Goal: Information Seeking & Learning: Learn about a topic

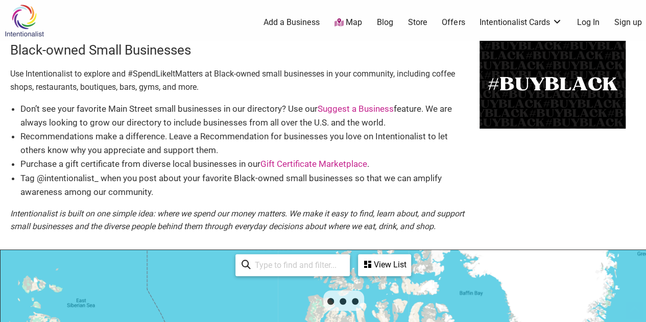
scroll to position [169, 0]
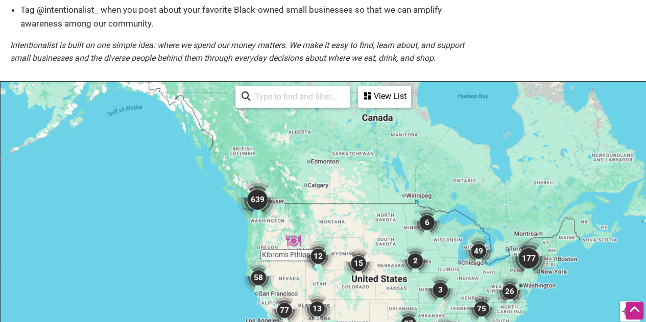
drag, startPoint x: 247, startPoint y: 202, endPoint x: 330, endPoint y: 208, distance: 84.0
click at [330, 208] on div at bounding box center [323, 280] width 645 height 397
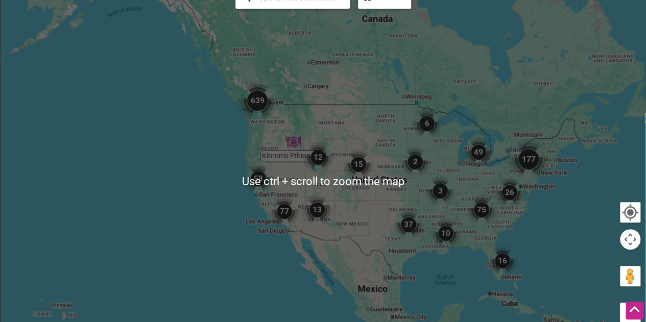
scroll to position [262, 0]
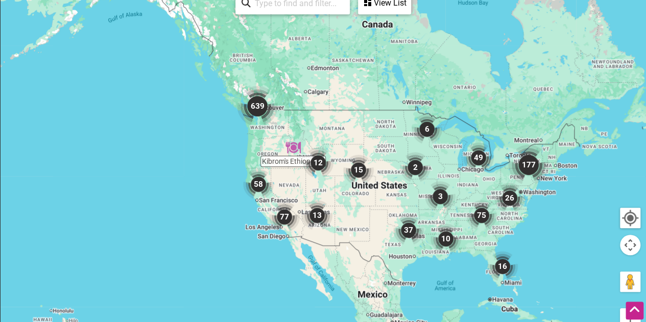
click at [267, 130] on div at bounding box center [323, 186] width 645 height 397
click at [256, 106] on img "639" at bounding box center [257, 106] width 41 height 41
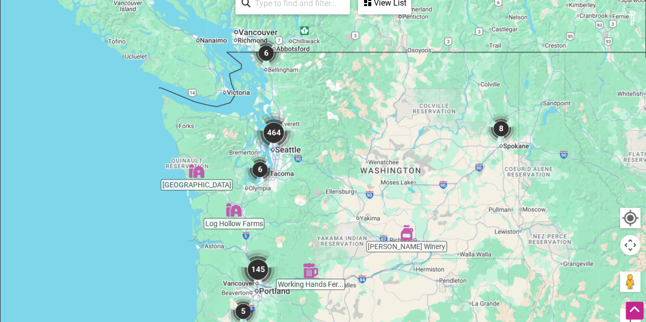
drag, startPoint x: 262, startPoint y: 159, endPoint x: 292, endPoint y: 204, distance: 53.8
click at [292, 204] on div "To navigate, press the arrow keys." at bounding box center [323, 186] width 645 height 397
click at [272, 134] on img "464" at bounding box center [273, 133] width 41 height 41
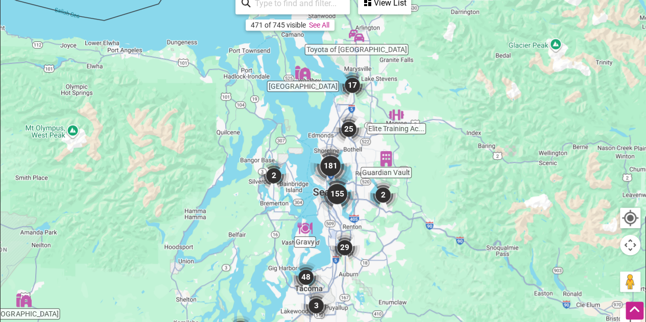
drag, startPoint x: 397, startPoint y: 256, endPoint x: 410, endPoint y: 248, distance: 15.2
click at [410, 248] on div "To navigate, press the arrow keys." at bounding box center [323, 186] width 645 height 397
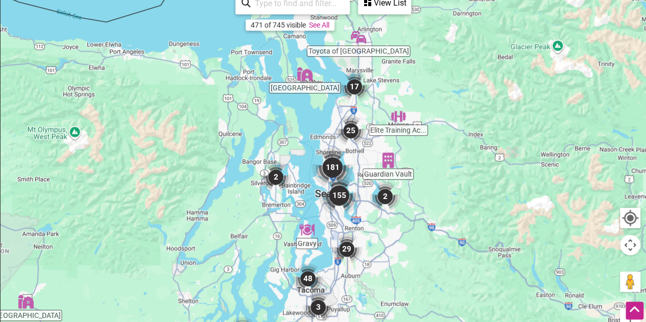
click at [330, 164] on img "181" at bounding box center [332, 167] width 41 height 41
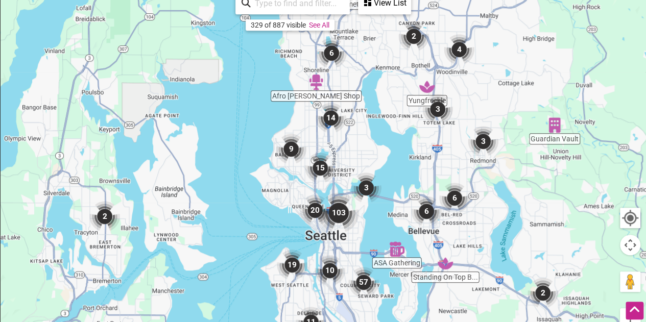
click at [323, 166] on img "15" at bounding box center [320, 168] width 31 height 31
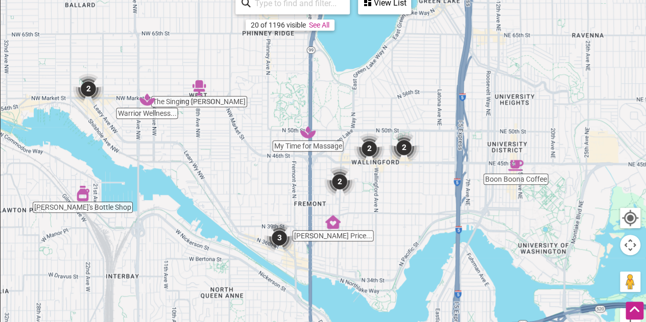
drag, startPoint x: 341, startPoint y: 181, endPoint x: 405, endPoint y: 270, distance: 110.1
click at [405, 270] on div "To navigate, press the arrow keys." at bounding box center [323, 186] width 645 height 397
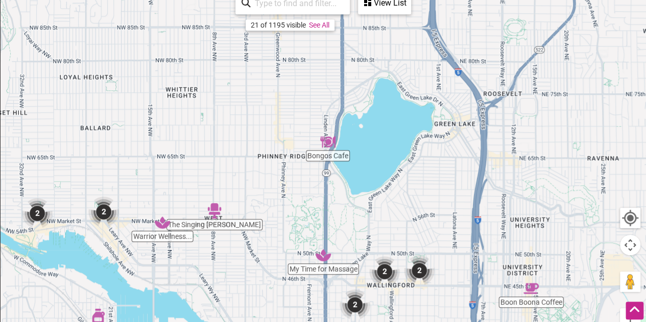
drag, startPoint x: 400, startPoint y: 132, endPoint x: 415, endPoint y: 263, distance: 131.5
click at [415, 263] on img "2" at bounding box center [419, 270] width 31 height 31
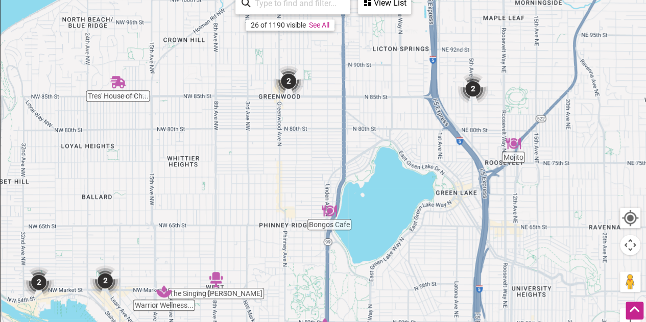
drag, startPoint x: 412, startPoint y: 135, endPoint x: 411, endPoint y: 215, distance: 80.2
click at [411, 215] on div "To navigate, press the arrow keys." at bounding box center [323, 186] width 645 height 397
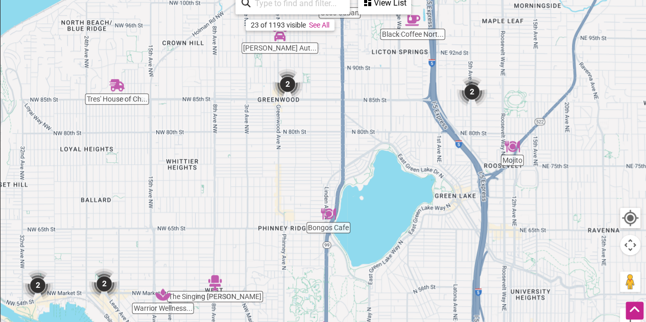
click at [288, 91] on img "2" at bounding box center [287, 84] width 31 height 31
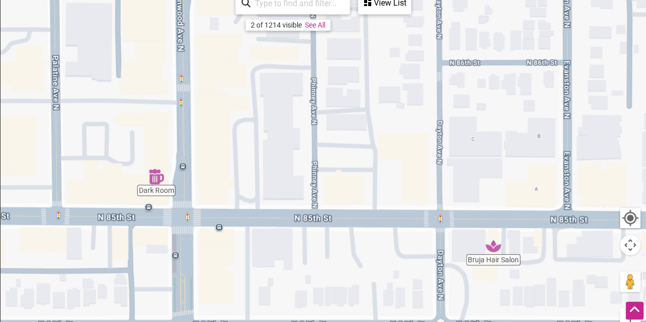
drag, startPoint x: 275, startPoint y: 172, endPoint x: 276, endPoint y: 208, distance: 36.3
click at [276, 208] on div "To navigate, press the arrow keys." at bounding box center [323, 186] width 645 height 397
click at [490, 244] on img "Bruja Hair Salon" at bounding box center [493, 245] width 15 height 15
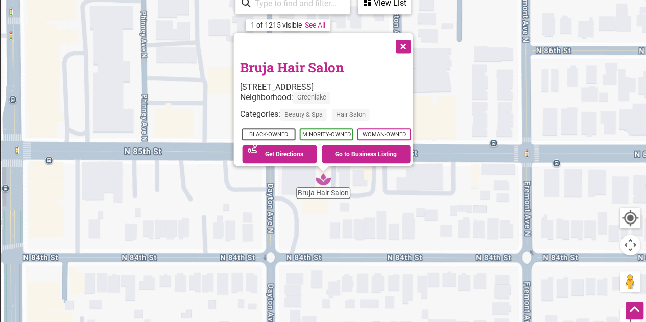
click at [280, 64] on link "Bruja Hair Salon" at bounding box center [291, 67] width 104 height 17
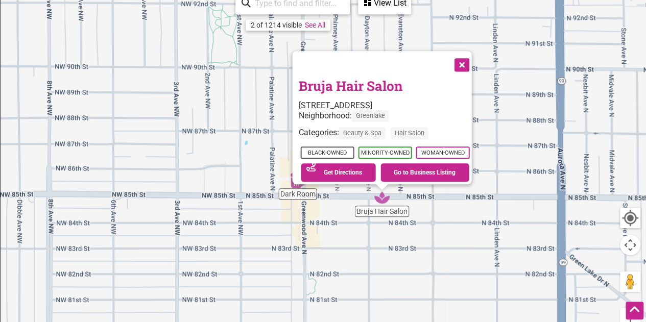
click at [468, 58] on button "Close" at bounding box center [461, 64] width 26 height 26
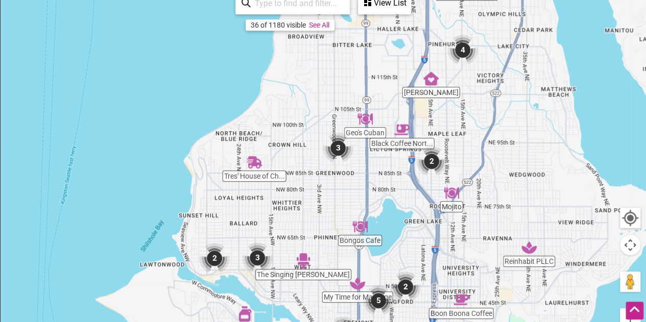
click at [386, 2] on div "View List" at bounding box center [384, 2] width 51 height 19
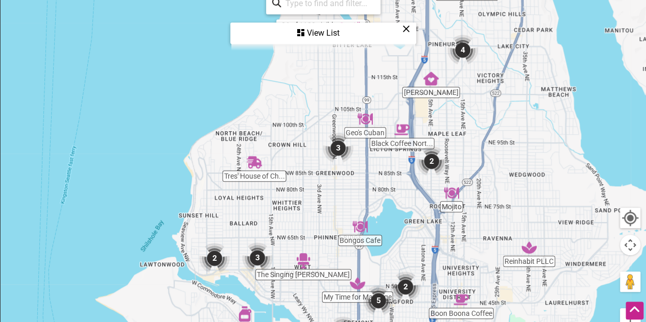
click at [408, 29] on icon at bounding box center [406, 29] width 8 height 1
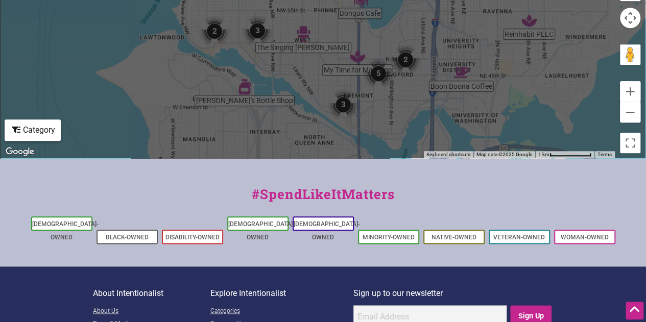
scroll to position [0, 0]
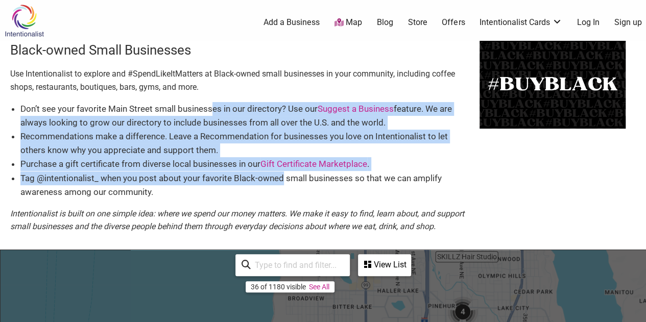
drag, startPoint x: 211, startPoint y: 106, endPoint x: 282, endPoint y: 176, distance: 99.7
click at [282, 176] on ul "Don’t see your favorite Main Street small businesses in our directory? Use our …" at bounding box center [244, 150] width 449 height 97
click at [282, 176] on li "Tag @intentionalist_ when you post about your favorite Black-owned small busine…" at bounding box center [244, 186] width 449 height 28
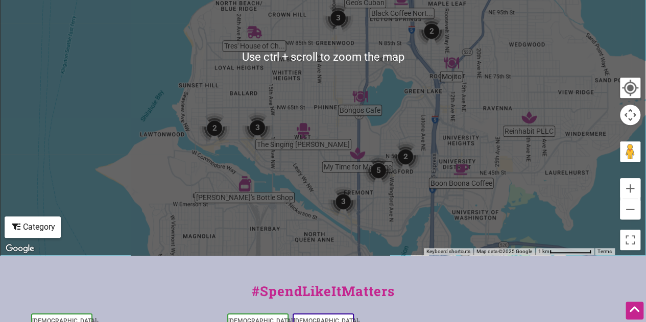
scroll to position [393, 0]
click at [53, 224] on div "Category" at bounding box center [33, 226] width 54 height 19
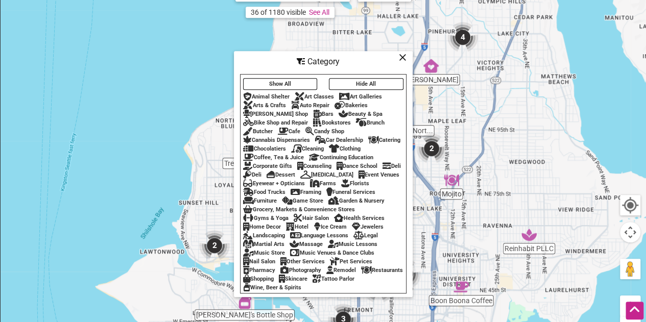
scroll to position [274, 0]
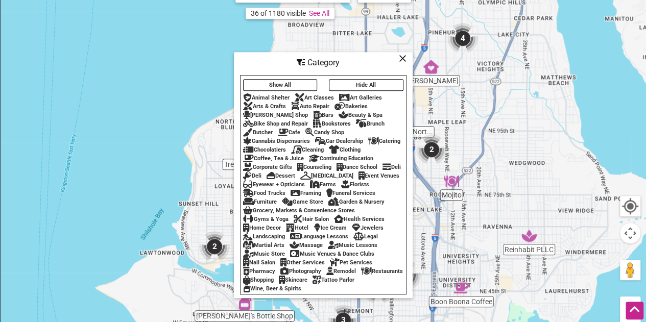
click at [357, 84] on button "Hide All" at bounding box center [366, 85] width 75 height 12
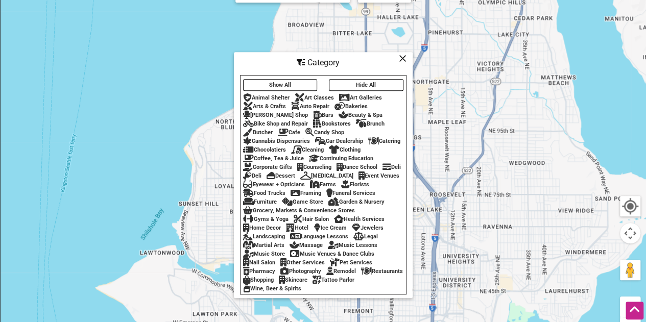
click at [357, 84] on button "Hide All" at bounding box center [366, 85] width 75 height 12
click at [295, 79] on button "Show All" at bounding box center [280, 85] width 75 height 12
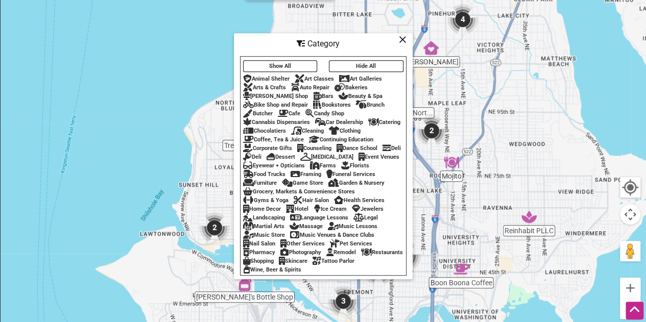
scroll to position [294, 0]
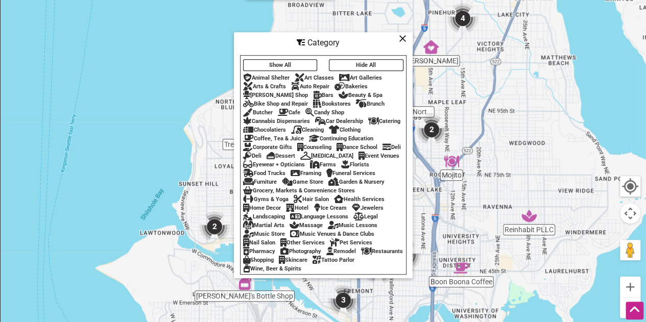
click at [306, 203] on div "Hair Salon" at bounding box center [311, 199] width 35 height 7
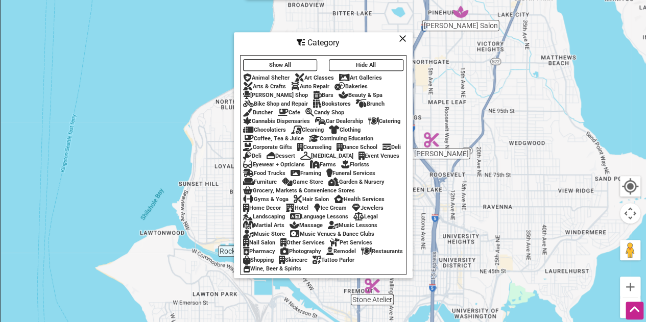
click at [399, 38] on icon at bounding box center [403, 38] width 8 height 1
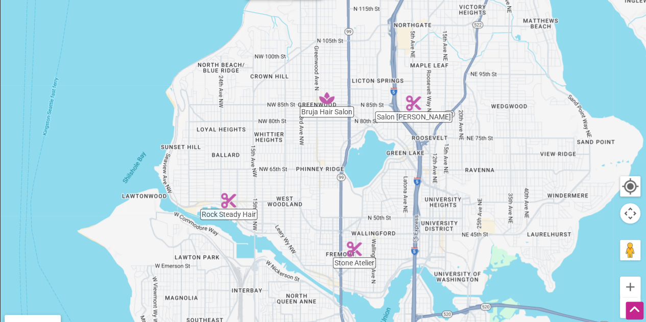
drag, startPoint x: 367, startPoint y: 234, endPoint x: 347, endPoint y: 198, distance: 41.6
click at [347, 198] on div "To navigate, press the arrow keys." at bounding box center [323, 155] width 645 height 397
click at [418, 101] on img "Salon Lejune" at bounding box center [413, 102] width 15 height 15
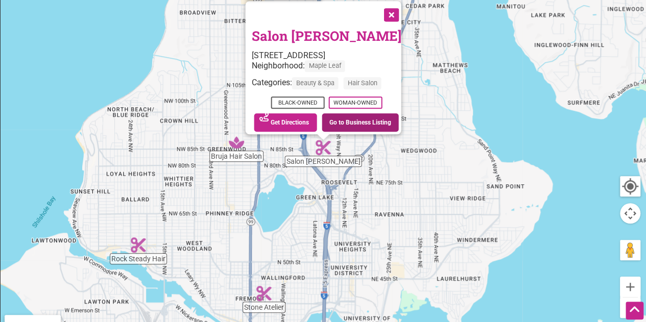
click at [352, 121] on link "Go to Business Listing" at bounding box center [360, 122] width 77 height 18
click at [388, 16] on button "Close" at bounding box center [390, 14] width 26 height 26
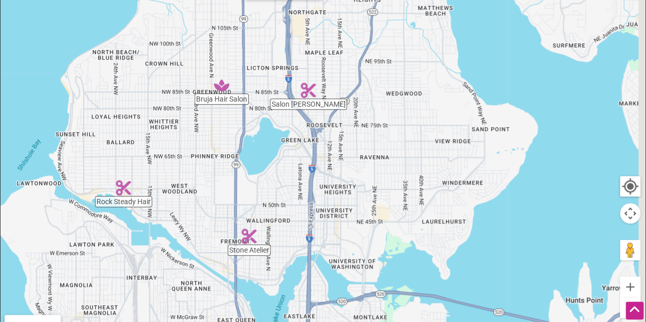
drag, startPoint x: 261, startPoint y: 256, endPoint x: 245, endPoint y: 194, distance: 64.5
click at [245, 194] on div "To navigate, press the arrow keys." at bounding box center [323, 155] width 645 height 397
click at [249, 234] on img "Stone Atelier" at bounding box center [249, 236] width 15 height 15
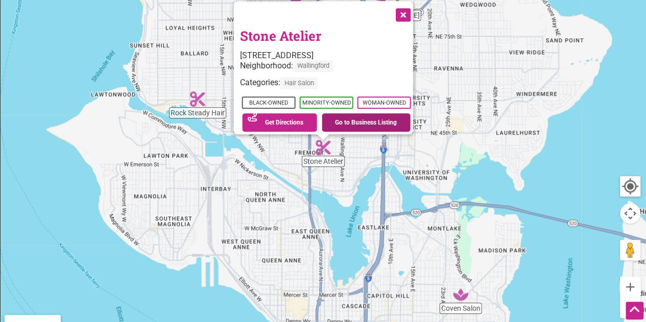
click at [354, 123] on link "Go to Business Listing" at bounding box center [366, 122] width 89 height 18
click at [408, 9] on button "Close" at bounding box center [402, 14] width 26 height 26
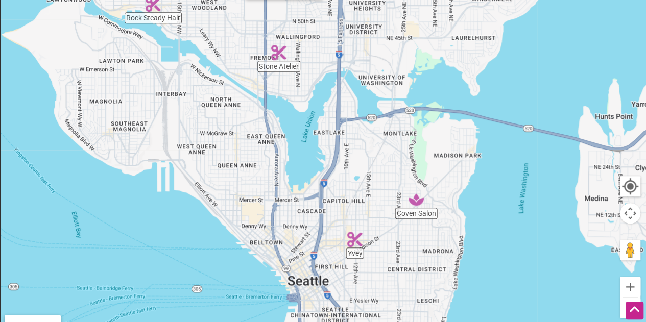
drag, startPoint x: 360, startPoint y: 183, endPoint x: 315, endPoint y: 87, distance: 106.5
click at [315, 87] on div "To navigate, press the arrow keys." at bounding box center [323, 155] width 645 height 397
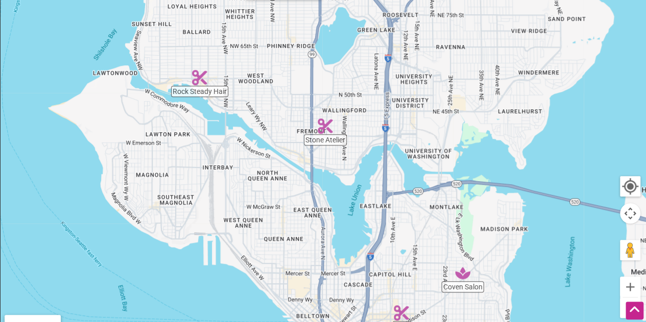
drag, startPoint x: 320, startPoint y: 152, endPoint x: 367, endPoint y: 228, distance: 89.1
click at [367, 228] on div "To navigate, press the arrow keys." at bounding box center [323, 155] width 645 height 397
click at [200, 82] on img "Rock Steady Hair" at bounding box center [199, 77] width 15 height 15
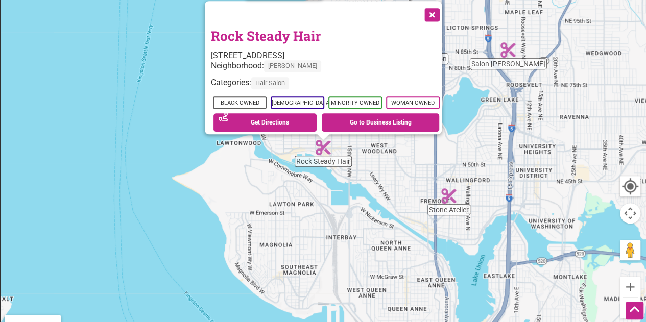
click at [432, 9] on button "Close" at bounding box center [431, 14] width 26 height 26
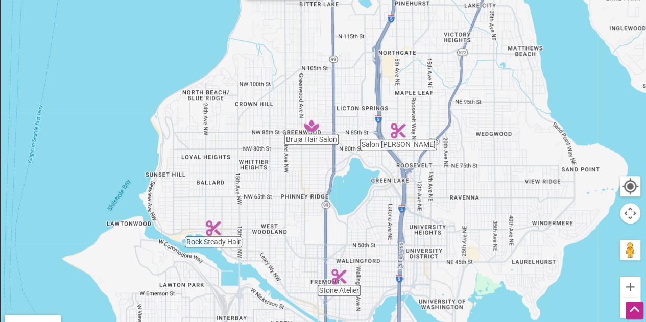
drag, startPoint x: 478, startPoint y: 157, endPoint x: 367, endPoint y: 238, distance: 138.5
click at [367, 238] on div "To navigate, press the arrow keys." at bounding box center [323, 155] width 645 height 397
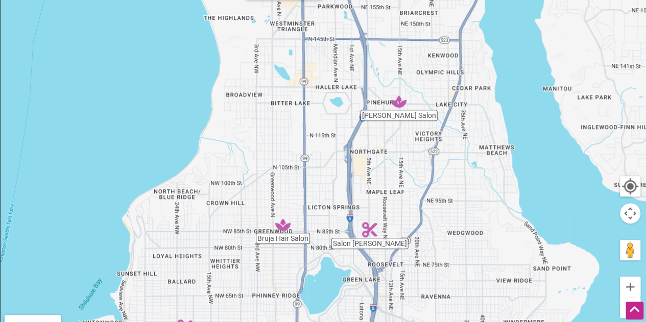
drag, startPoint x: 474, startPoint y: 143, endPoint x: 445, endPoint y: 244, distance: 104.6
click at [445, 244] on div "To navigate, press the arrow keys." at bounding box center [323, 155] width 645 height 397
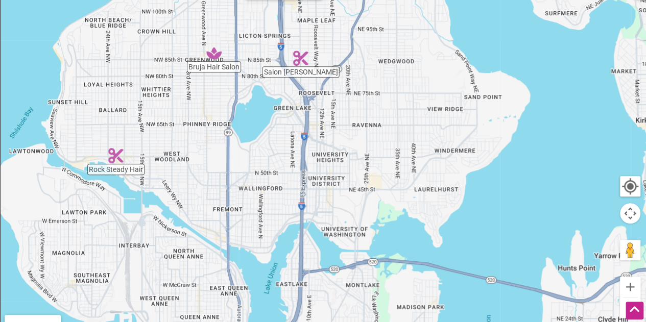
drag, startPoint x: 461, startPoint y: 281, endPoint x: 389, endPoint y: 107, distance: 188.9
click at [389, 107] on div "To navigate, press the arrow keys." at bounding box center [323, 155] width 645 height 397
click at [296, 52] on img "Salon Lejune" at bounding box center [300, 58] width 15 height 15
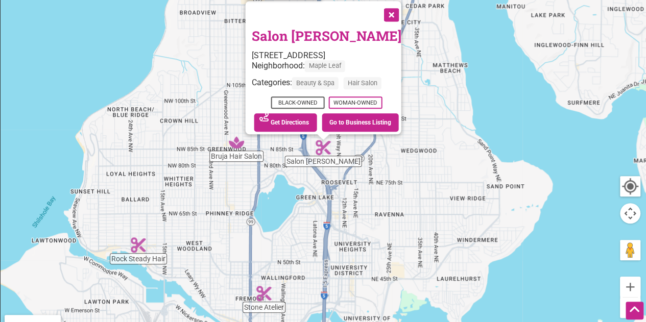
click at [392, 181] on div "To navigate, press the arrow keys. Salon Lejune 8306 5th Ave NE, Seattle, WA 98…" at bounding box center [323, 155] width 645 height 397
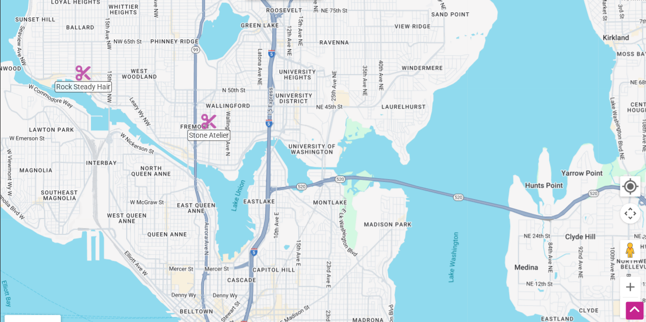
drag, startPoint x: 400, startPoint y: 234, endPoint x: 338, endPoint y: 50, distance: 194.4
click at [338, 50] on div "To navigate, press the arrow keys. Salon Lejune 8306 5th Ave NE, Seattle, WA 98…" at bounding box center [323, 155] width 645 height 397
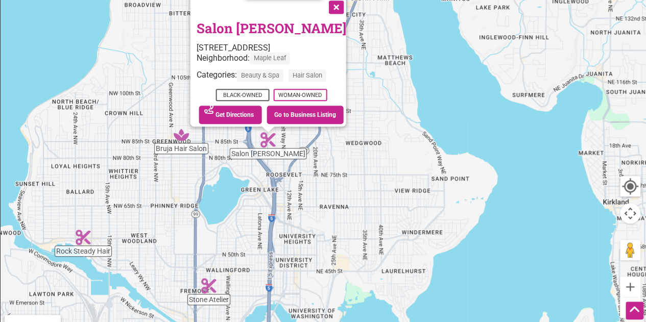
click at [337, 10] on button "Close" at bounding box center [335, 6] width 26 height 26
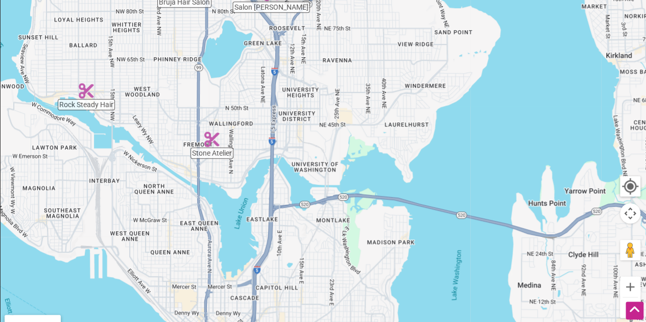
drag, startPoint x: 334, startPoint y: 216, endPoint x: 334, endPoint y: 58, distance: 158.3
click at [334, 58] on div "To navigate, press the arrow keys." at bounding box center [323, 155] width 645 height 397
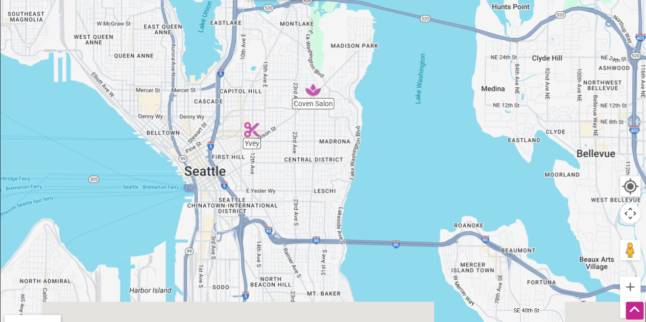
drag, startPoint x: 305, startPoint y: 274, endPoint x: 268, endPoint y: 77, distance: 200.6
click at [268, 77] on div "To navigate, press the arrow keys." at bounding box center [323, 155] width 645 height 397
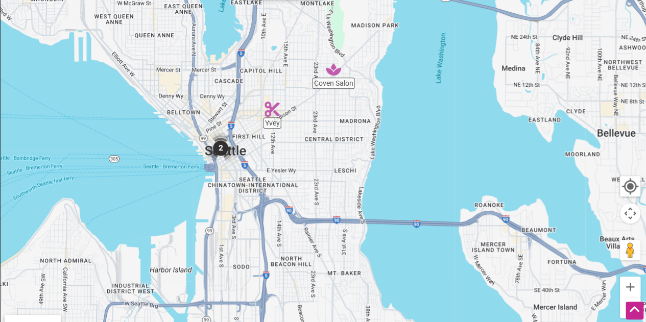
drag, startPoint x: 291, startPoint y: 209, endPoint x: 313, endPoint y: 187, distance: 30.7
click at [313, 187] on div "To navigate, press the arrow keys." at bounding box center [323, 155] width 645 height 397
click at [223, 143] on img "2" at bounding box center [220, 148] width 31 height 31
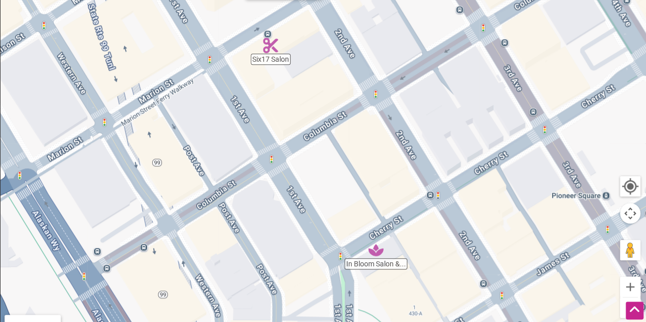
click at [375, 251] on img "In Bloom Salon & Beauty Boutique" at bounding box center [375, 250] width 15 height 15
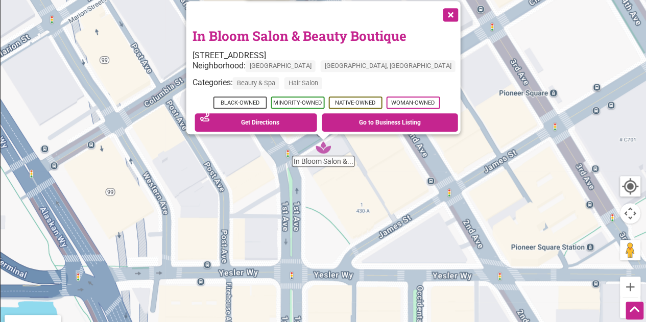
click at [437, 13] on button "Close" at bounding box center [450, 14] width 26 height 26
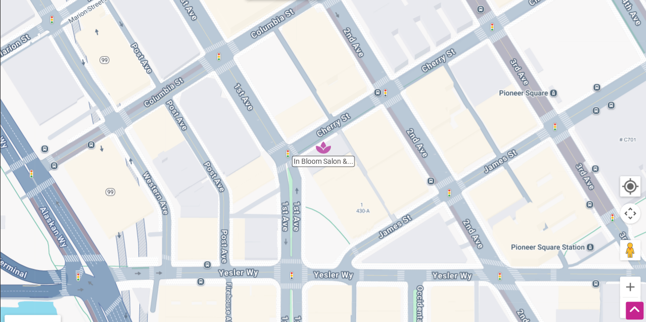
click at [318, 147] on img "In Bloom Salon & Beauty Boutique" at bounding box center [323, 147] width 15 height 15
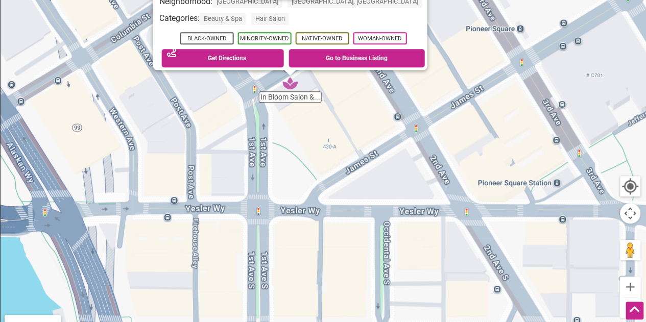
drag, startPoint x: 396, startPoint y: 225, endPoint x: 356, endPoint y: 153, distance: 82.3
click at [356, 153] on div "To navigate, press the arrow keys. In Bloom Salon & Beauty Boutique 101 Cherry …" at bounding box center [323, 155] width 645 height 397
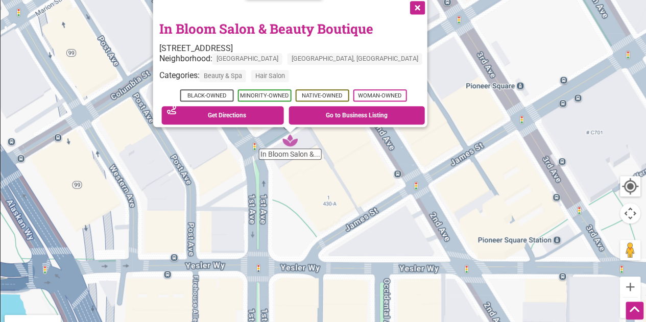
click at [403, 9] on button "Close" at bounding box center [416, 7] width 26 height 26
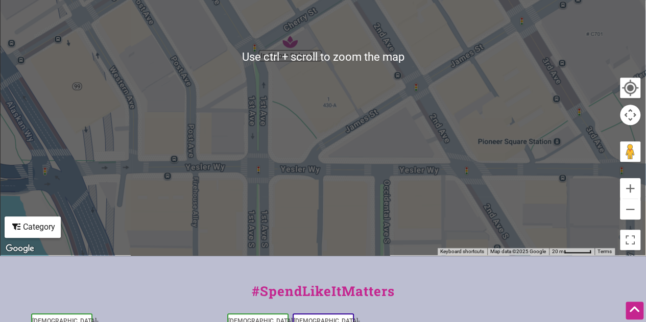
scroll to position [569, 0]
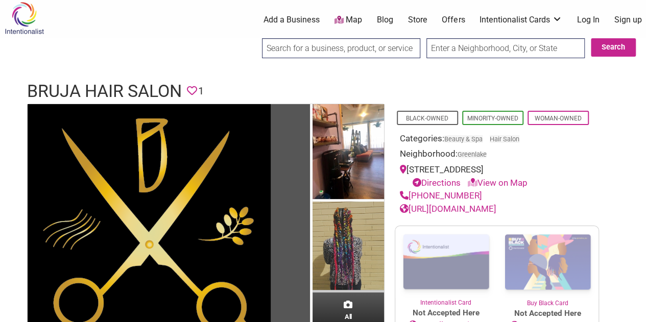
scroll to position [2, 0]
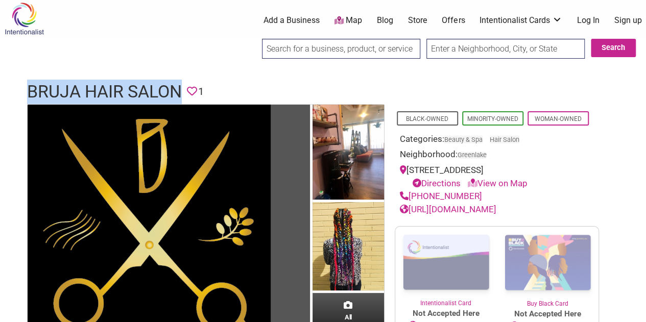
drag, startPoint x: 32, startPoint y: 89, endPoint x: 180, endPoint y: 90, distance: 148.6
click at [180, 90] on h1 "Bruja Hair Salon" at bounding box center [104, 92] width 155 height 25
copy h1 "Bruja Hair Salon"
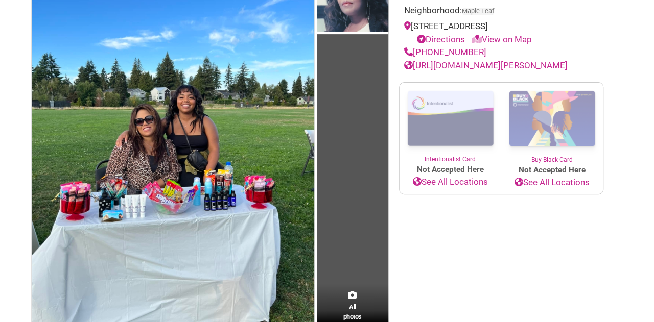
scroll to position [186, 0]
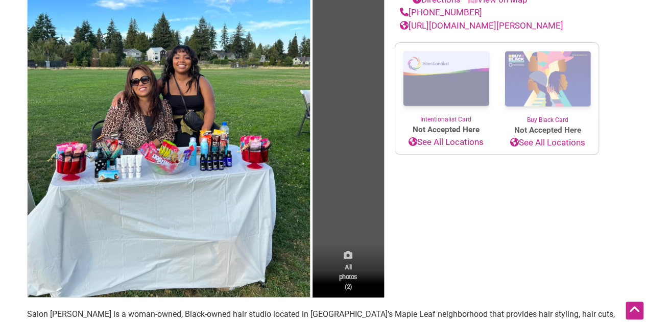
click at [356, 272] on span "All photos (2)" at bounding box center [348, 276] width 18 height 29
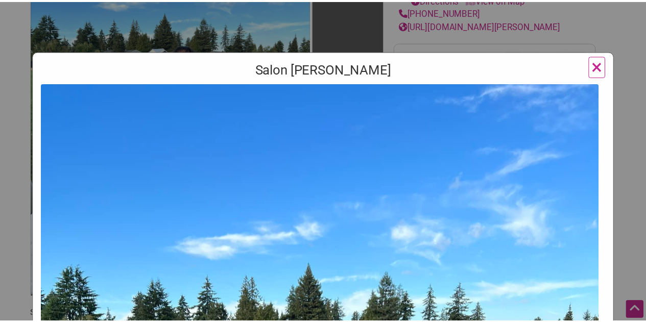
scroll to position [4, 0]
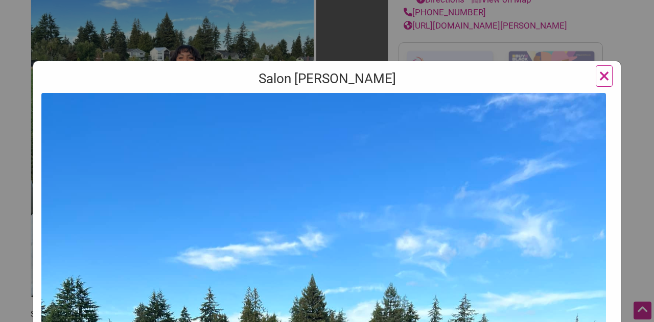
click at [603, 86] on button "×" at bounding box center [603, 75] width 17 height 21
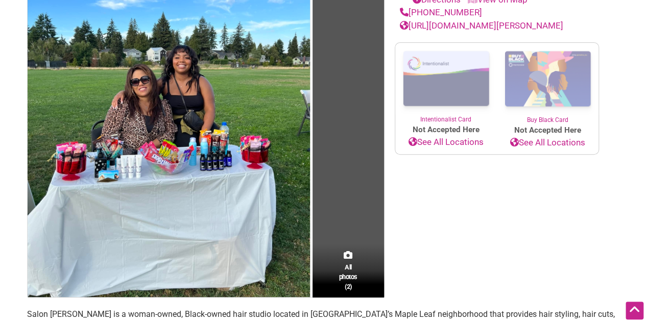
scroll to position [105, 0]
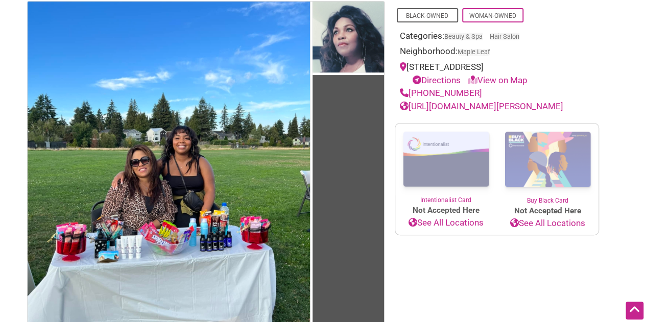
click at [503, 106] on link "https://salon-lejune.business.site/" at bounding box center [481, 106] width 163 height 10
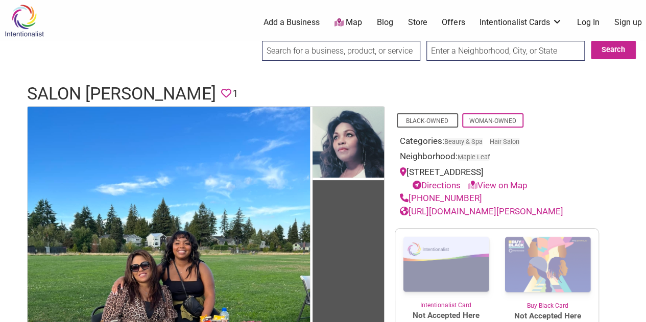
click at [82, 90] on h1 "Salon Lejune" at bounding box center [121, 94] width 189 height 25
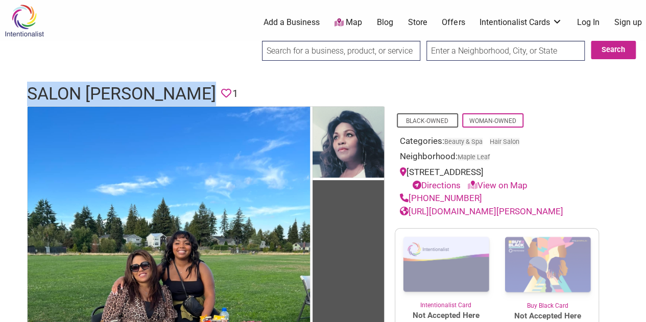
click at [82, 90] on h1 "Salon Lejune" at bounding box center [121, 94] width 189 height 25
copy h1 "Salon Lejune"
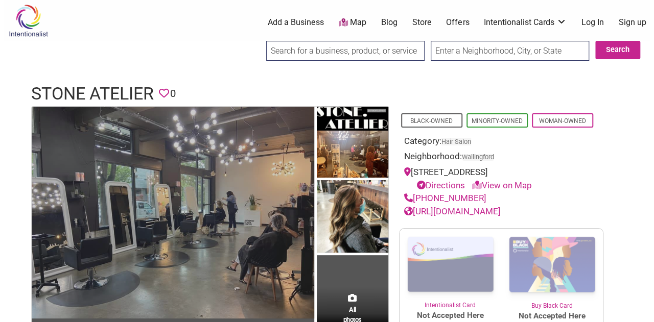
scroll to position [22, 0]
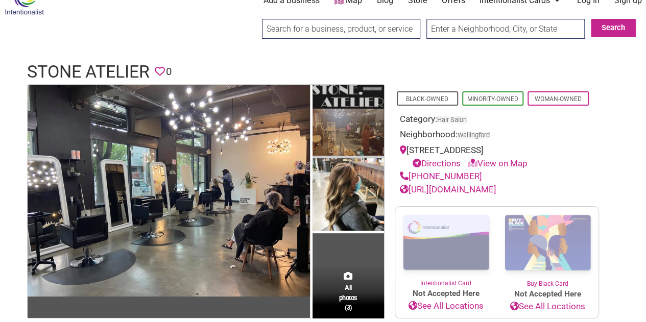
click at [352, 140] on img at bounding box center [348, 122] width 71 height 74
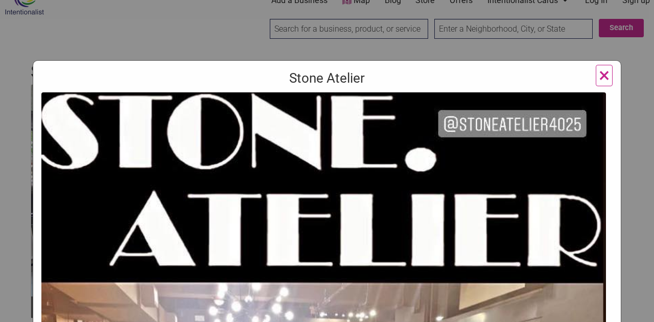
scroll to position [0, 0]
